Goal: Task Accomplishment & Management: Use online tool/utility

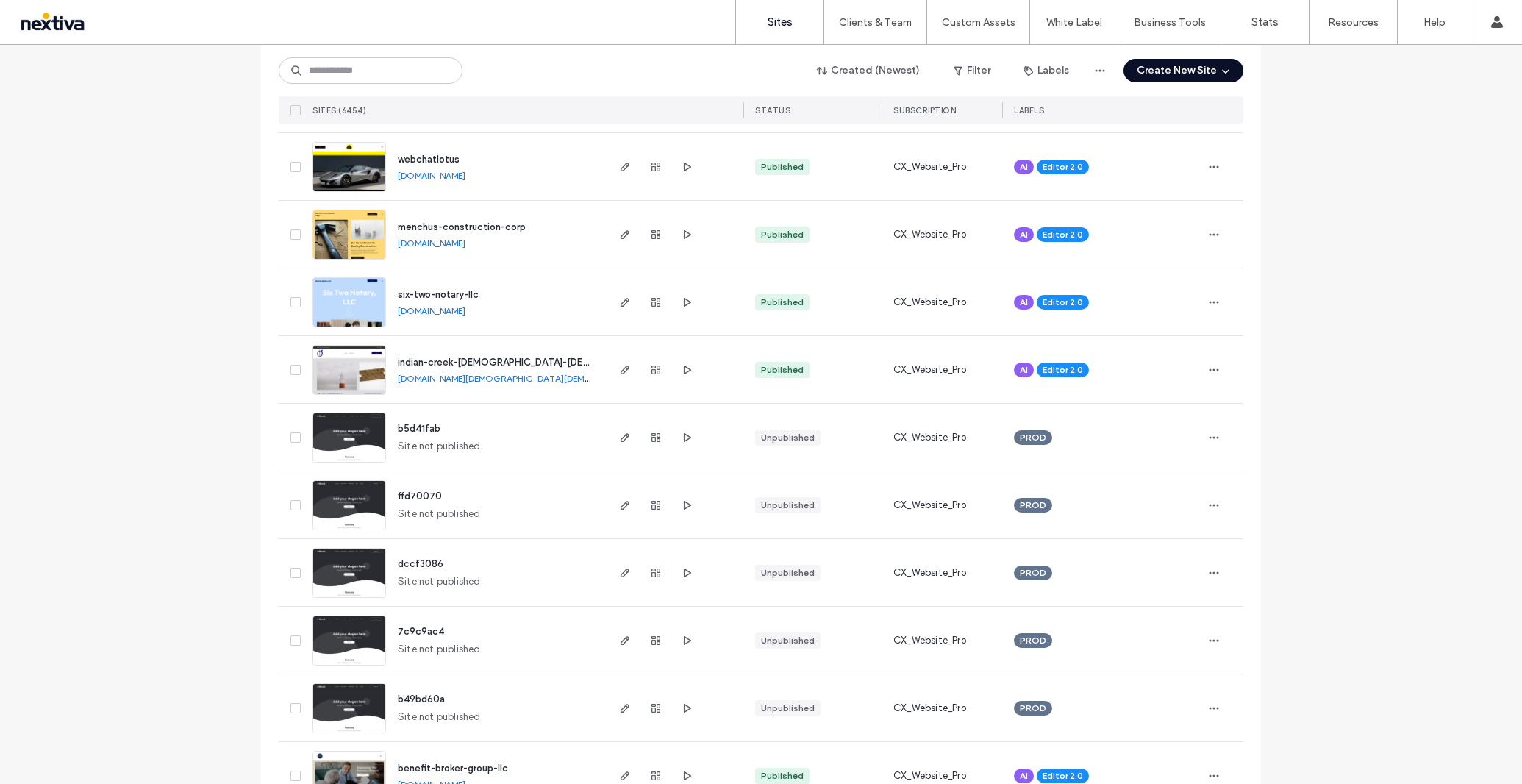
scroll to position [892, 0]
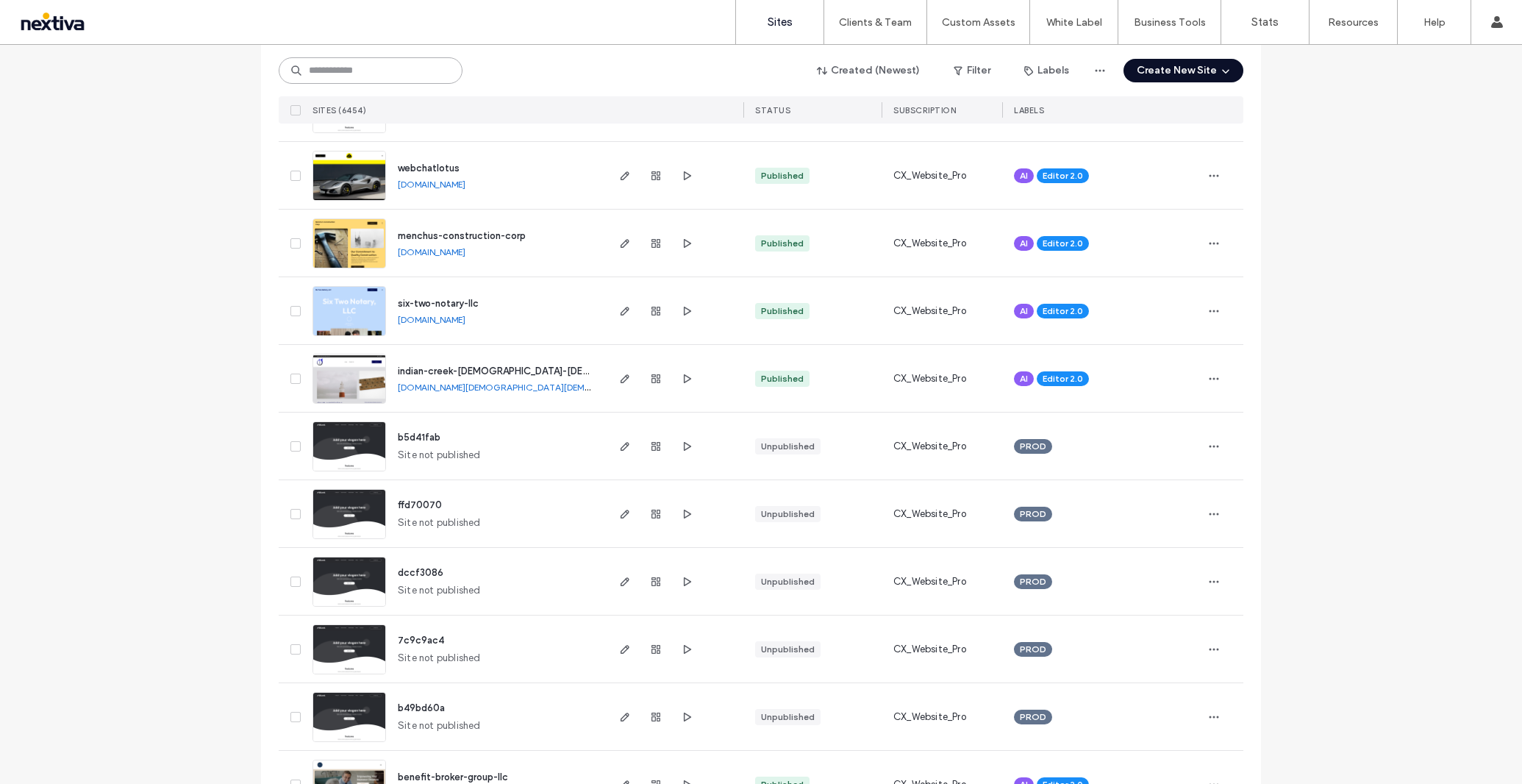
click at [365, 75] on input at bounding box center [370, 70] width 183 height 26
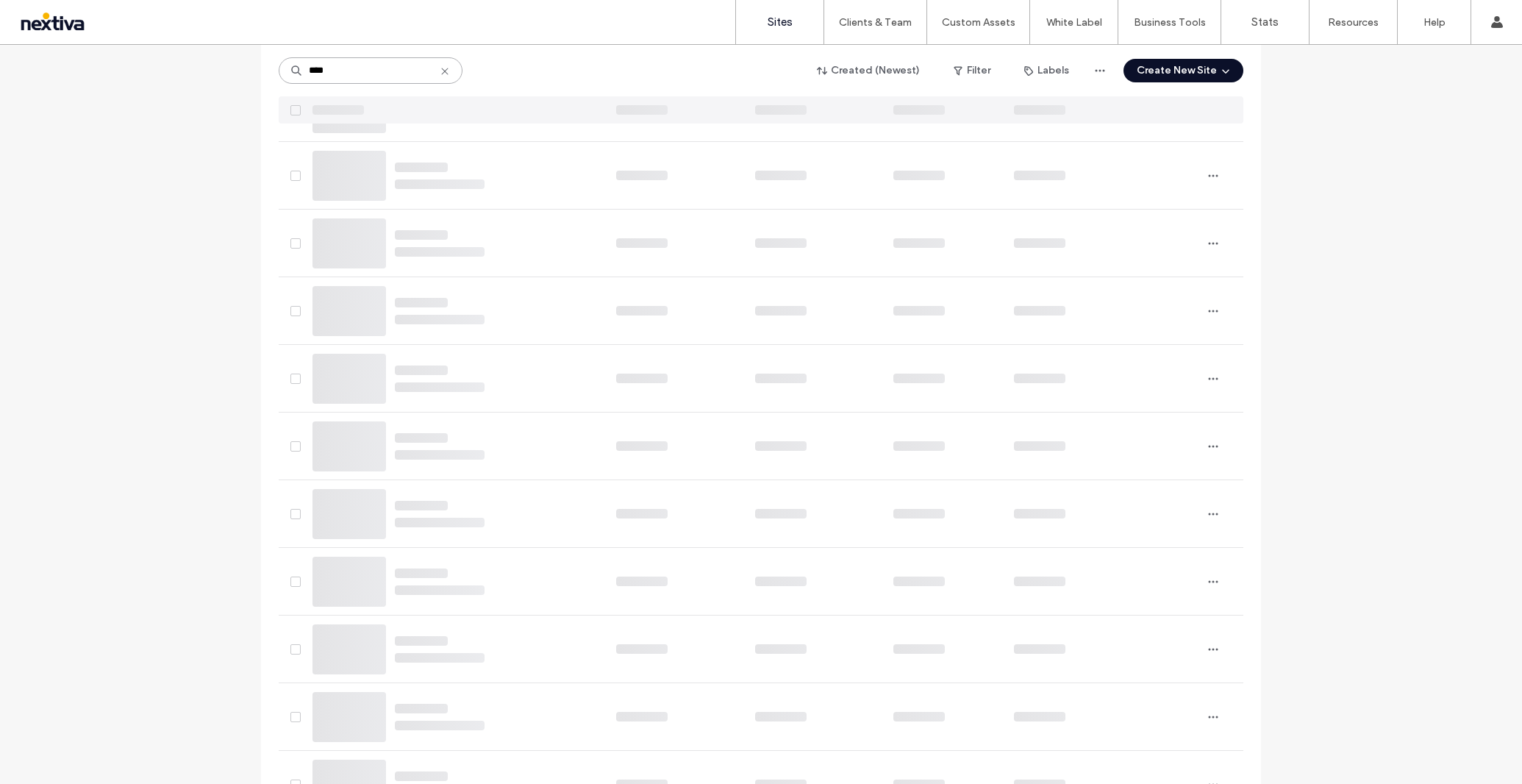
scroll to position [0, 0]
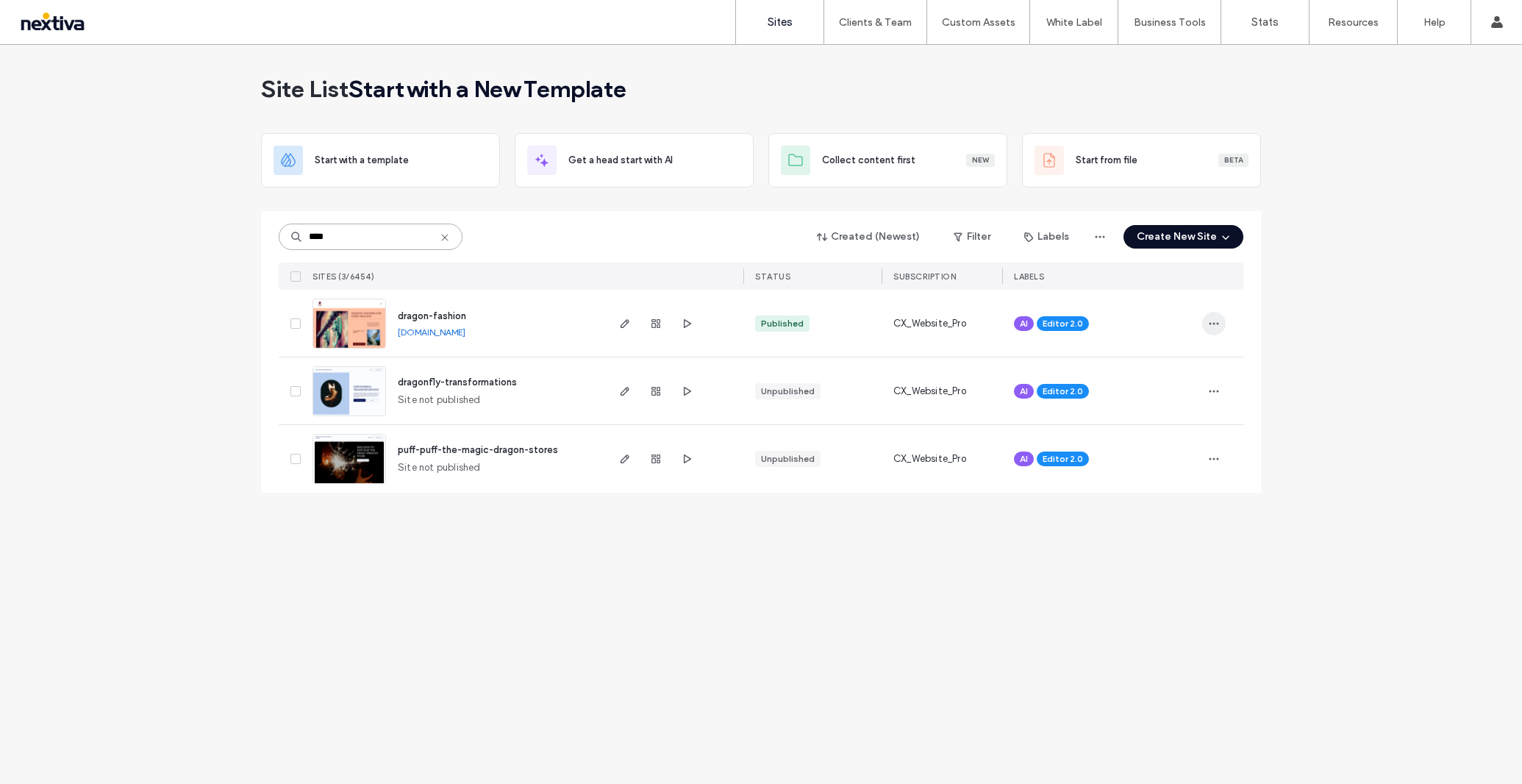
type input "****"
click at [1220, 316] on span "button" at bounding box center [1213, 323] width 23 height 23
click at [1328, 371] on div "Site List Start with a template Get a head start with AI Collect content first …" at bounding box center [761, 415] width 1522 height 739
click at [632, 327] on span "button" at bounding box center [625, 323] width 17 height 17
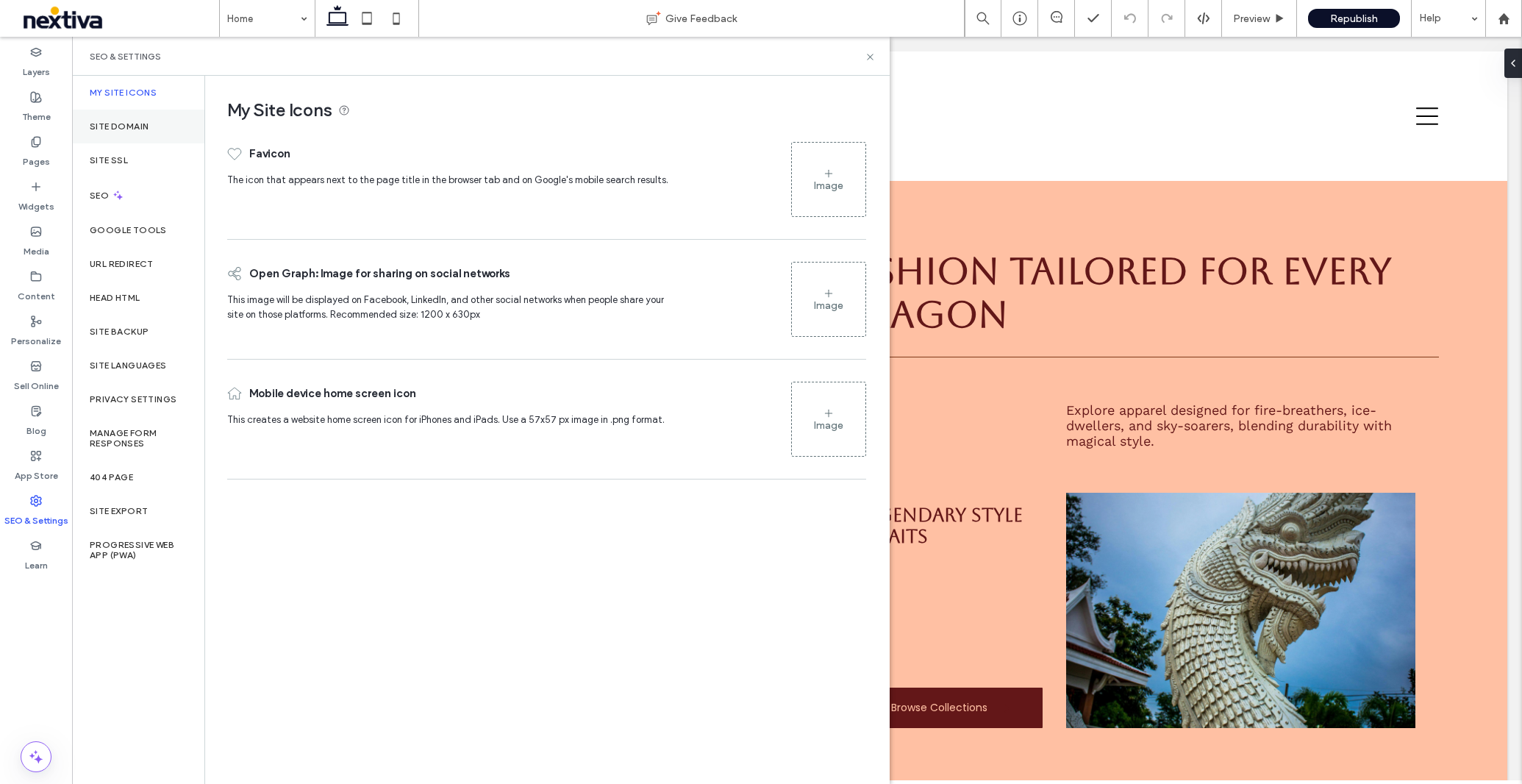
click at [135, 132] on div "Site Domain" at bounding box center [138, 126] width 132 height 34
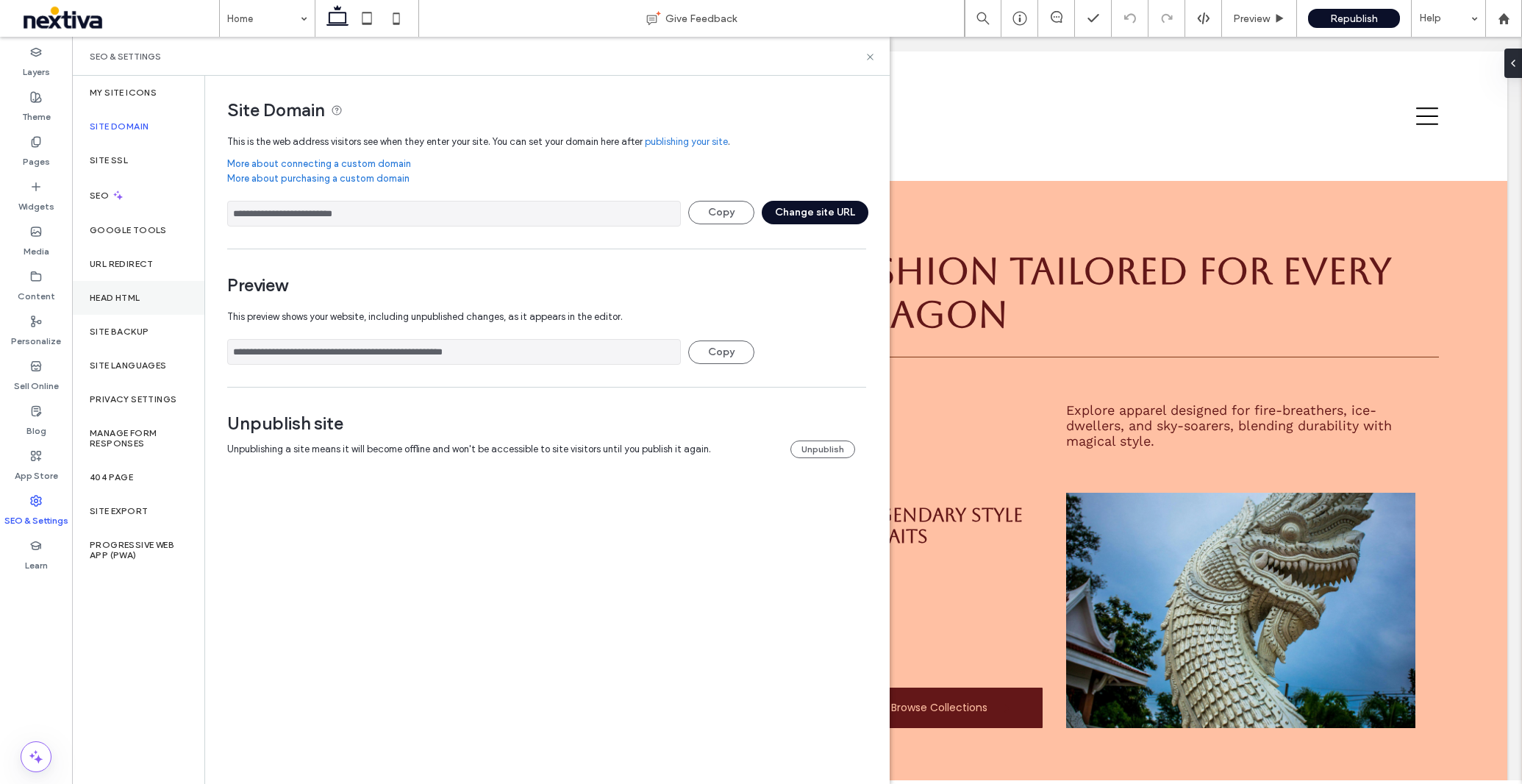
click at [118, 296] on label "Head HTML" at bounding box center [115, 298] width 50 height 10
